Goal: Task Accomplishment & Management: Manage account settings

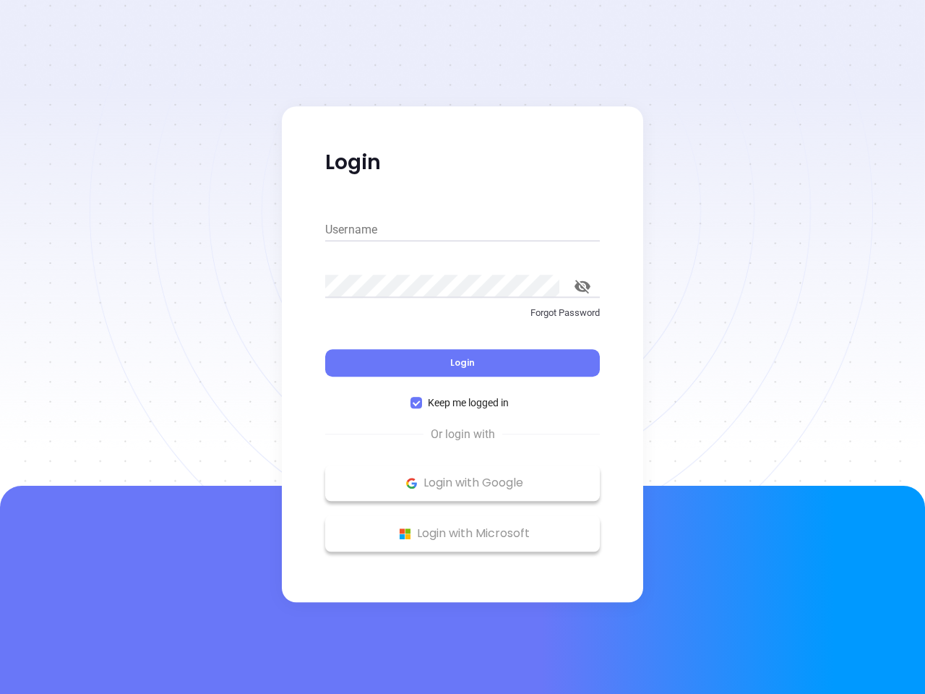
click at [462, 347] on div "Login" at bounding box center [462, 354] width 275 height 45
click at [462, 230] on input "Username" at bounding box center [462, 229] width 275 height 23
click at [582, 286] on icon "toggle password visibility" at bounding box center [582, 287] width 16 height 14
click at [462, 363] on span "Login" at bounding box center [462, 362] width 25 height 12
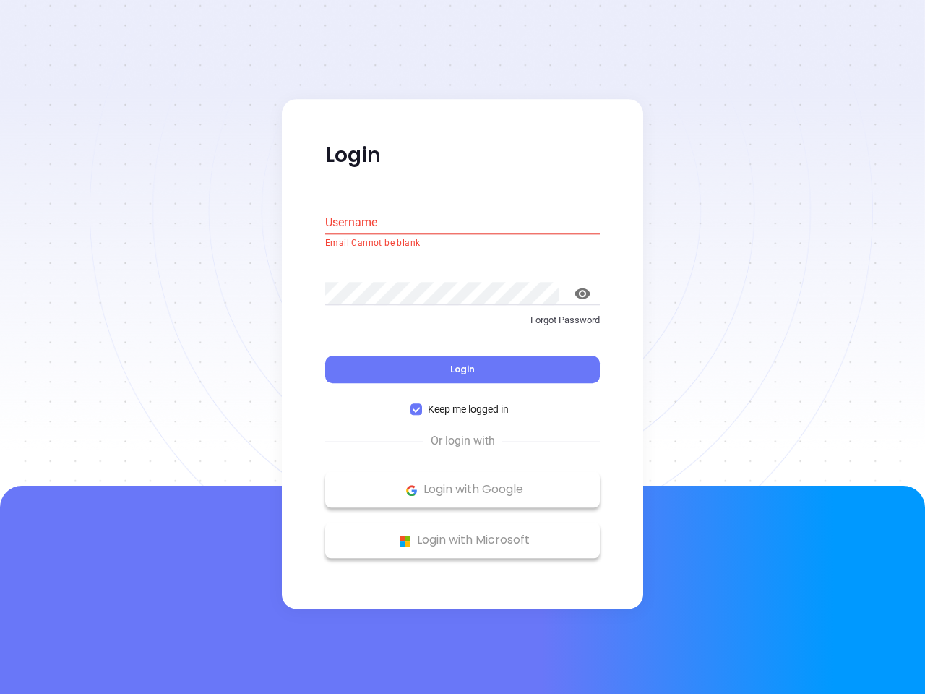
click at [462, 402] on span "Keep me logged in" at bounding box center [468, 410] width 92 height 16
click at [422, 404] on input "Keep me logged in" at bounding box center [416, 410] width 12 height 12
checkbox input "false"
click at [462, 483] on p "Login with Google" at bounding box center [462, 490] width 260 height 22
click at [462, 533] on p "Login with Microsoft" at bounding box center [462, 541] width 260 height 22
